Goal: Check status: Check status

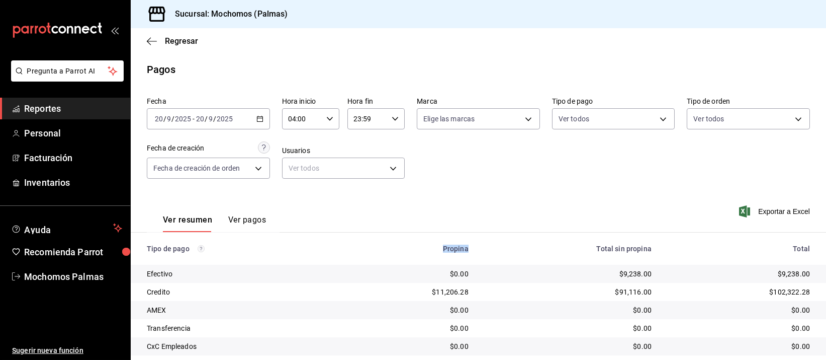
scroll to position [102, 0]
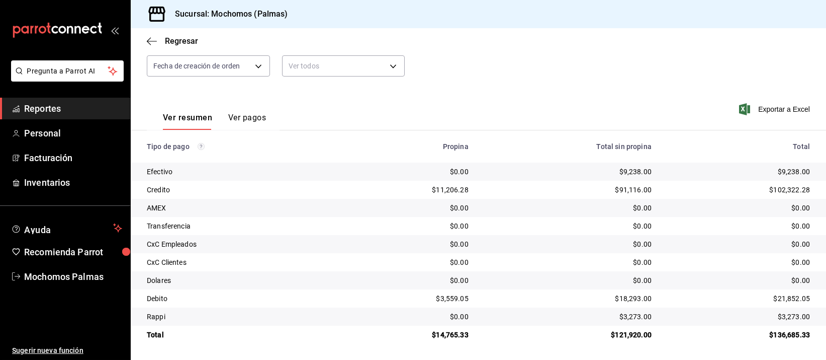
click at [506, 216] on td "$0.00" at bounding box center [568, 208] width 183 height 18
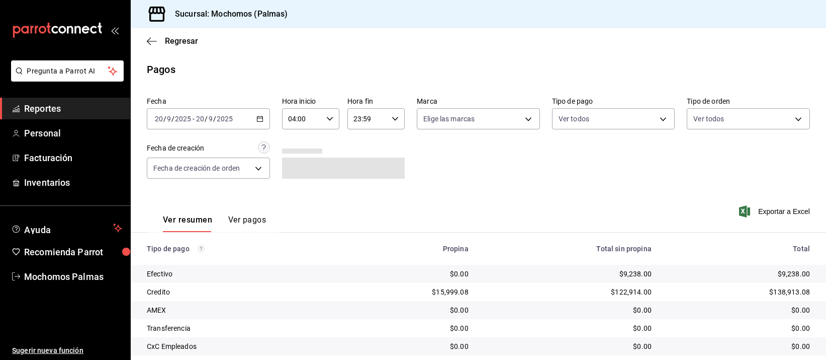
scroll to position [102, 0]
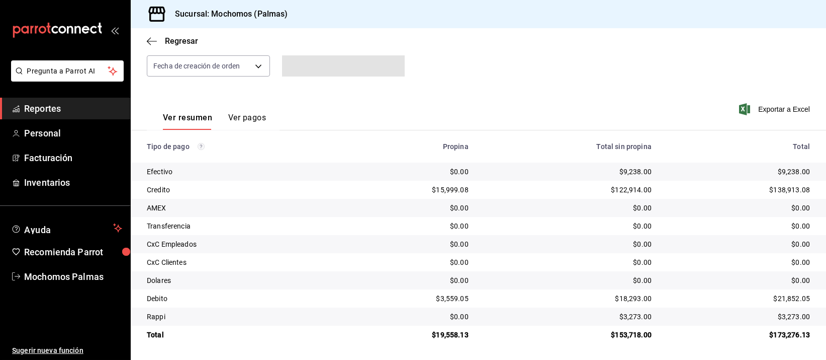
click at [517, 233] on td "$0.00" at bounding box center [568, 226] width 183 height 18
click at [660, 190] on td "$138,913.08" at bounding box center [743, 190] width 166 height 18
click at [569, 212] on div "$0.00" at bounding box center [568, 208] width 167 height 10
click at [672, 211] on div "$0.00" at bounding box center [739, 208] width 142 height 10
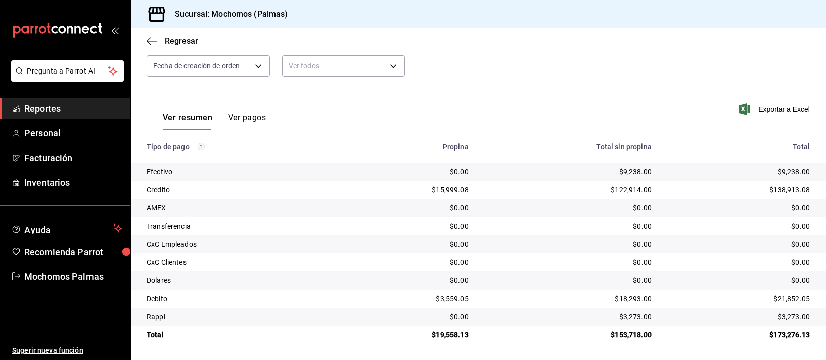
click at [572, 229] on div "$0.00" at bounding box center [568, 226] width 167 height 10
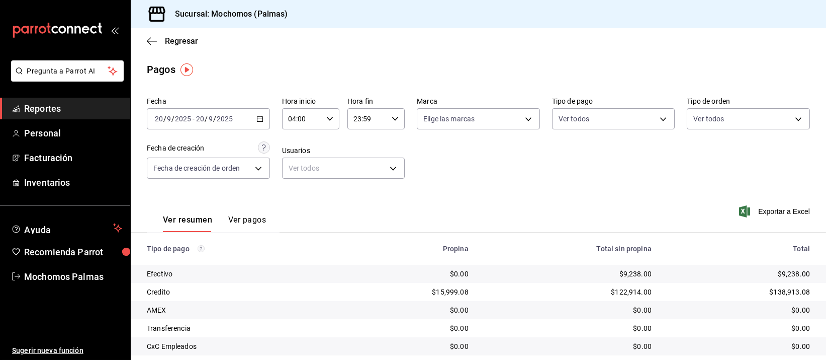
click at [610, 174] on div "Fecha [DATE] [DATE] - [DATE] [DATE] Hora inicio 04:00 Hora inicio Hora fin 23:5…" at bounding box center [478, 142] width 663 height 98
click at [481, 238] on th "Total sin propina" at bounding box center [568, 248] width 183 height 32
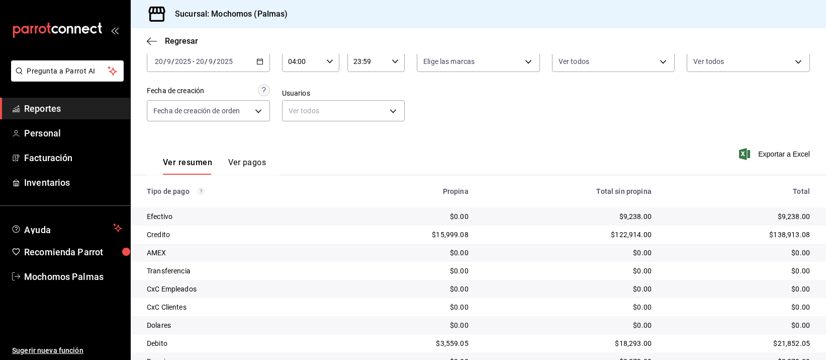
scroll to position [102, 0]
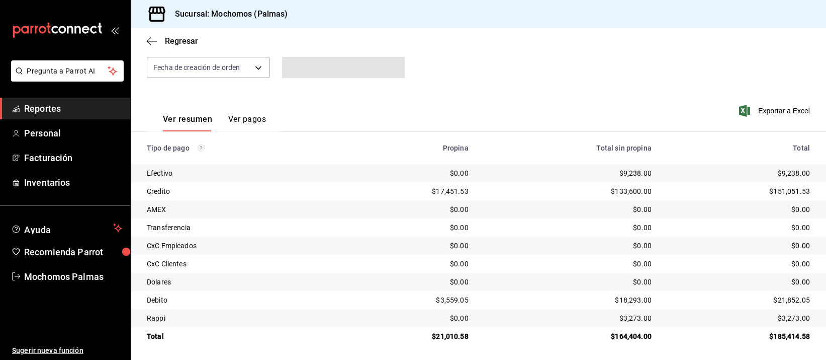
scroll to position [102, 0]
